Goal: Task Accomplishment & Management: Manage account settings

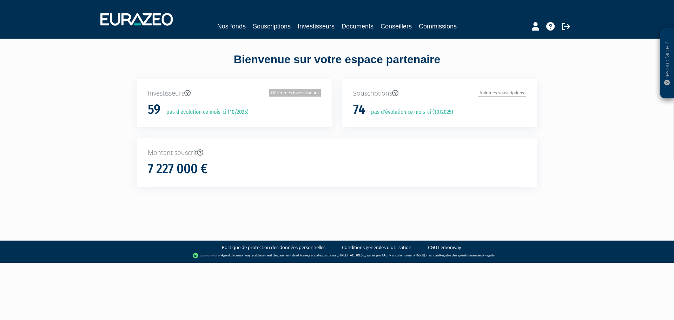
click at [297, 92] on link "Gérer mes investisseurs" at bounding box center [295, 93] width 52 height 8
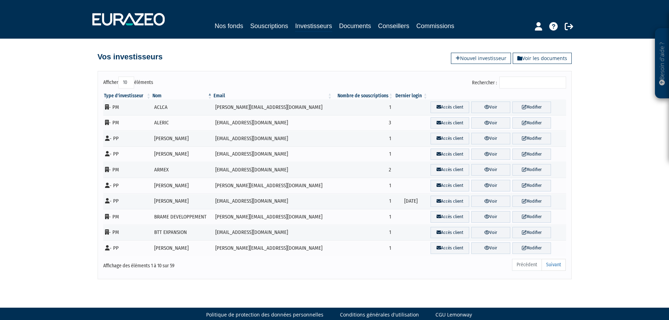
click at [511, 83] on input "Rechercher :" at bounding box center [532, 83] width 67 height 12
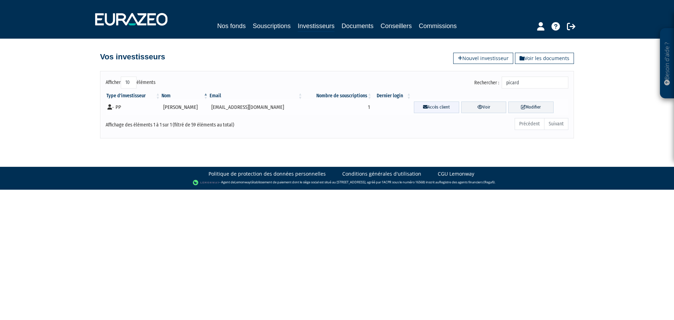
type input "picard"
click at [425, 105] on link "Accès client" at bounding box center [436, 107] width 45 height 12
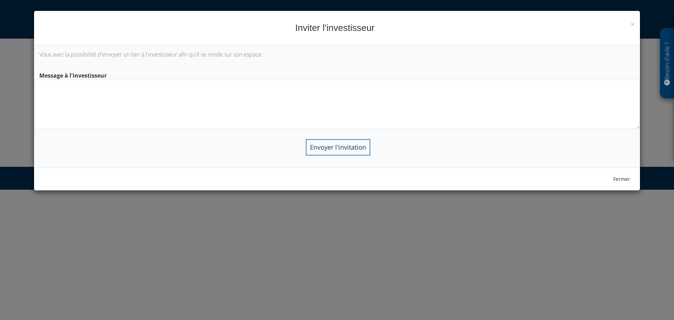
click at [340, 144] on input "Envoyer l'invitation" at bounding box center [338, 147] width 64 height 16
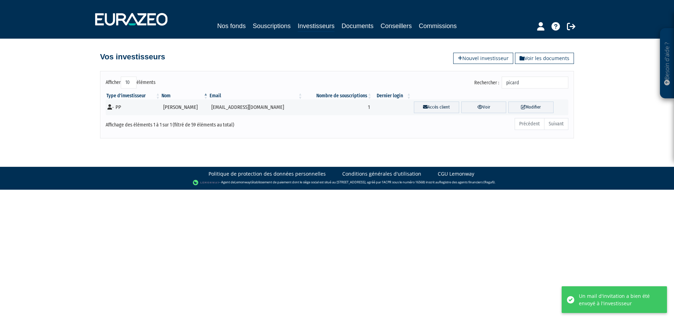
click at [541, 190] on html "Besoin d'aide ? × J'ai besoin d'aide Si vous avez une question à propos du fonc…" at bounding box center [337, 95] width 674 height 190
